Goal: Check status: Check status

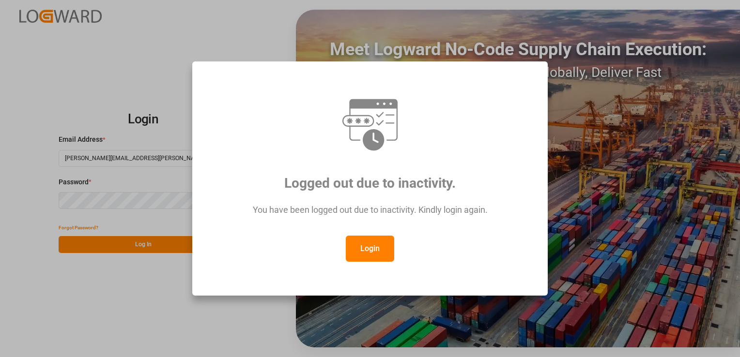
click at [370, 249] on button "Login" at bounding box center [370, 249] width 48 height 26
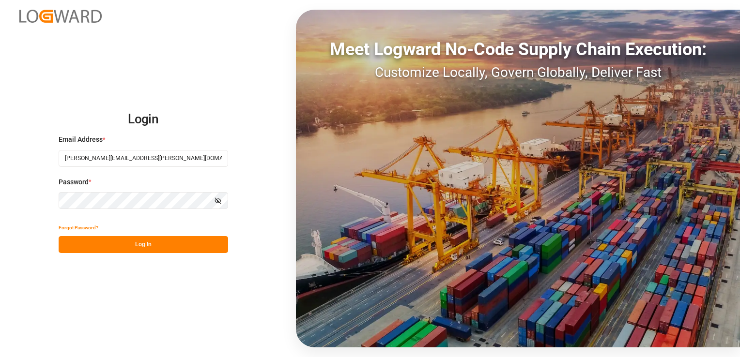
click at [189, 251] on button "Log In" at bounding box center [144, 244] width 170 height 17
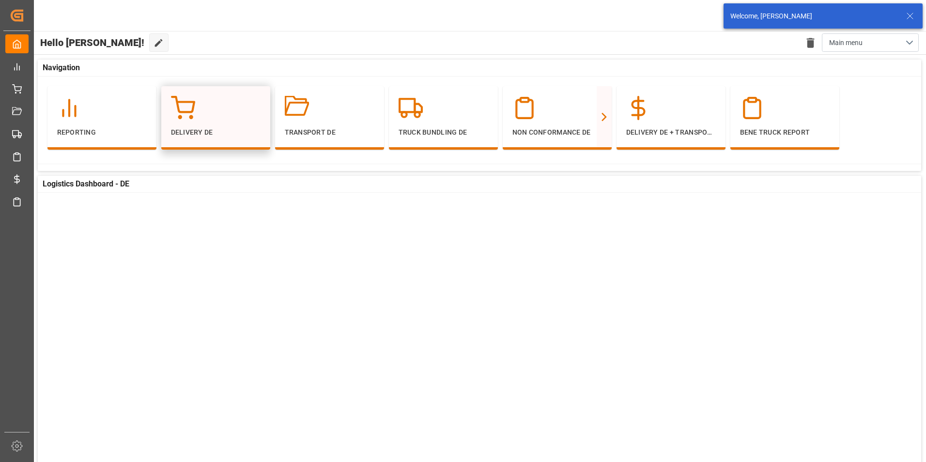
click at [233, 125] on div "Delivery DE" at bounding box center [216, 117] width 90 height 42
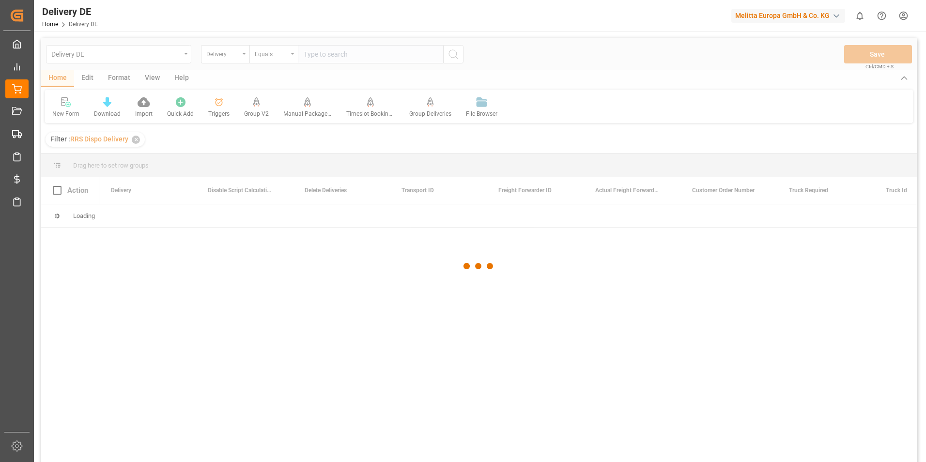
click at [318, 55] on div at bounding box center [479, 266] width 876 height 456
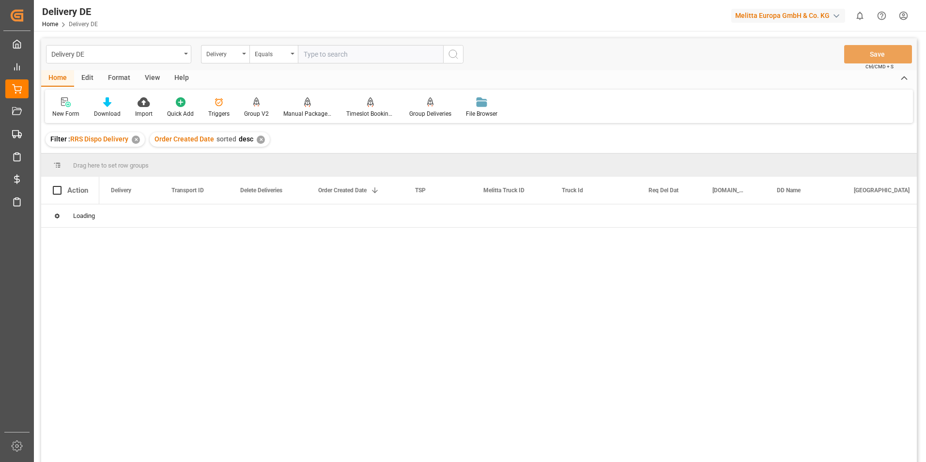
click at [318, 55] on input "text" at bounding box center [370, 54] width 145 height 18
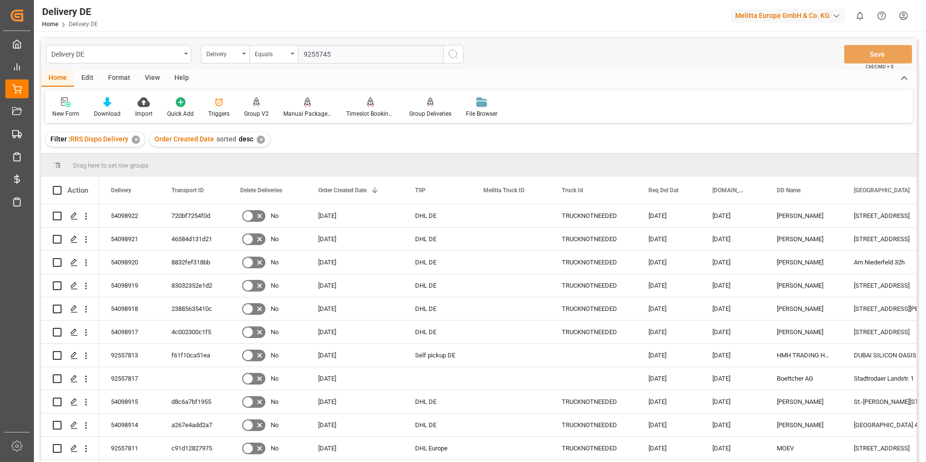
type input "92557453"
